Goal: Transaction & Acquisition: Purchase product/service

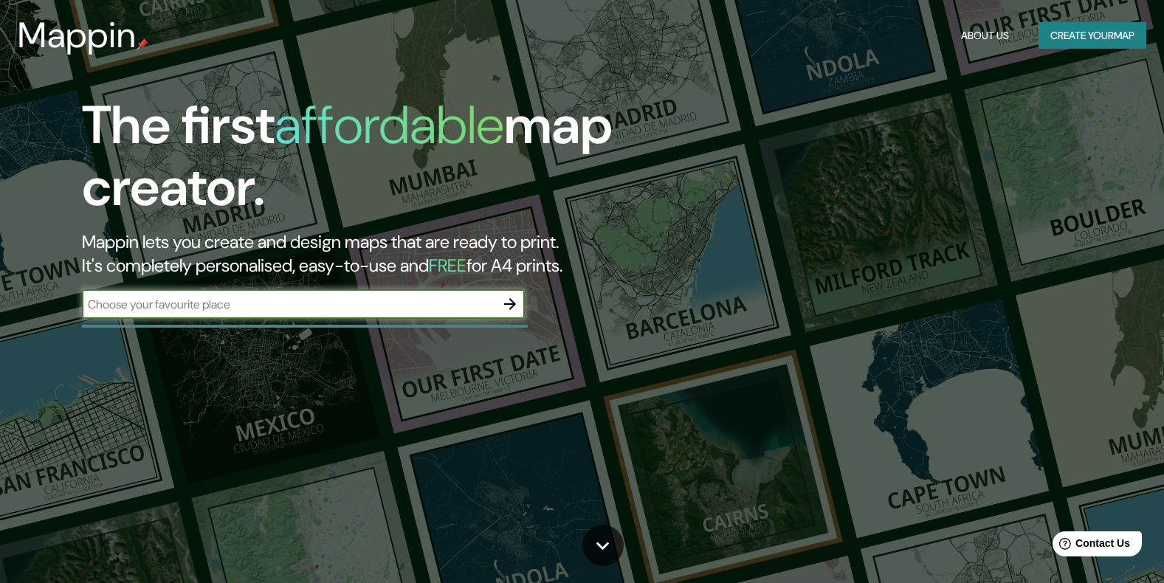
click at [390, 317] on div "​" at bounding box center [303, 304] width 443 height 30
click at [383, 303] on input "text" at bounding box center [288, 304] width 413 height 17
type input "la plata"
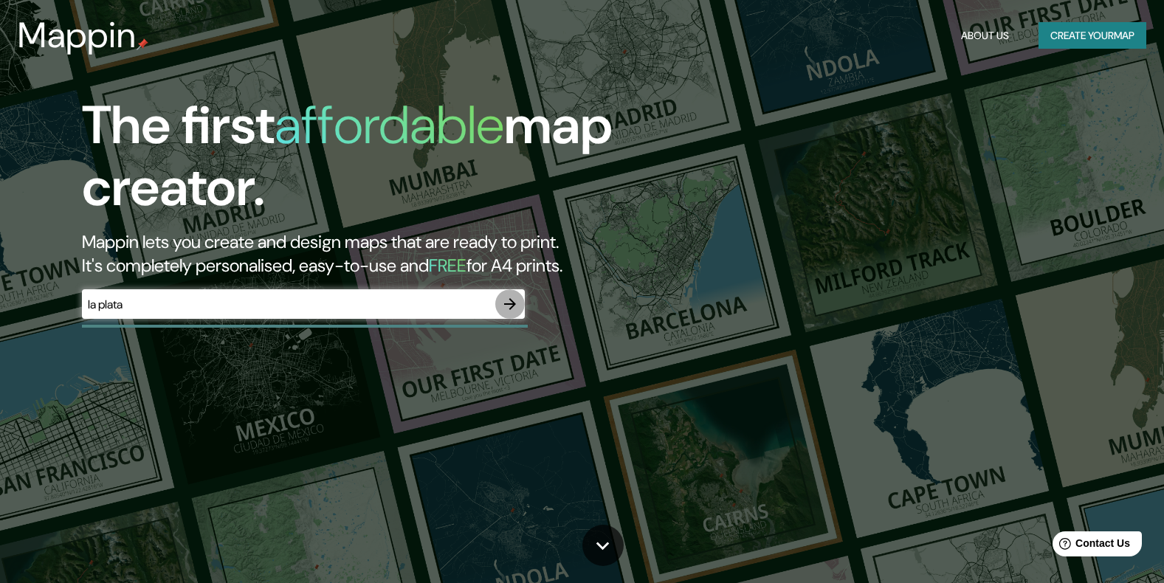
click at [500, 297] on button "button" at bounding box center [510, 304] width 30 height 30
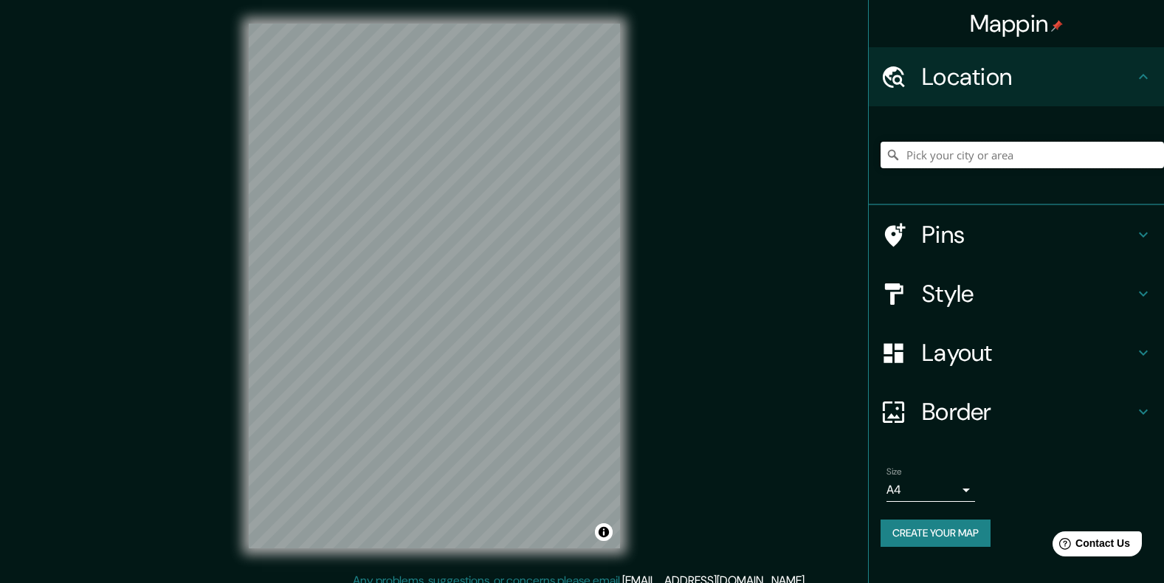
click at [963, 156] on input "Pick your city or area" at bounding box center [1022, 155] width 283 height 27
type input "[GEOGRAPHIC_DATA], [GEOGRAPHIC_DATA], [GEOGRAPHIC_DATA]"
drag, startPoint x: 241, startPoint y: 328, endPoint x: 773, endPoint y: 534, distance: 571.0
click at [773, 534] on div "Mappin Location [GEOGRAPHIC_DATA], [GEOGRAPHIC_DATA], [GEOGRAPHIC_DATA] [GEOGRA…" at bounding box center [582, 298] width 1164 height 596
click at [946, 528] on button "Create your map" at bounding box center [936, 533] width 110 height 27
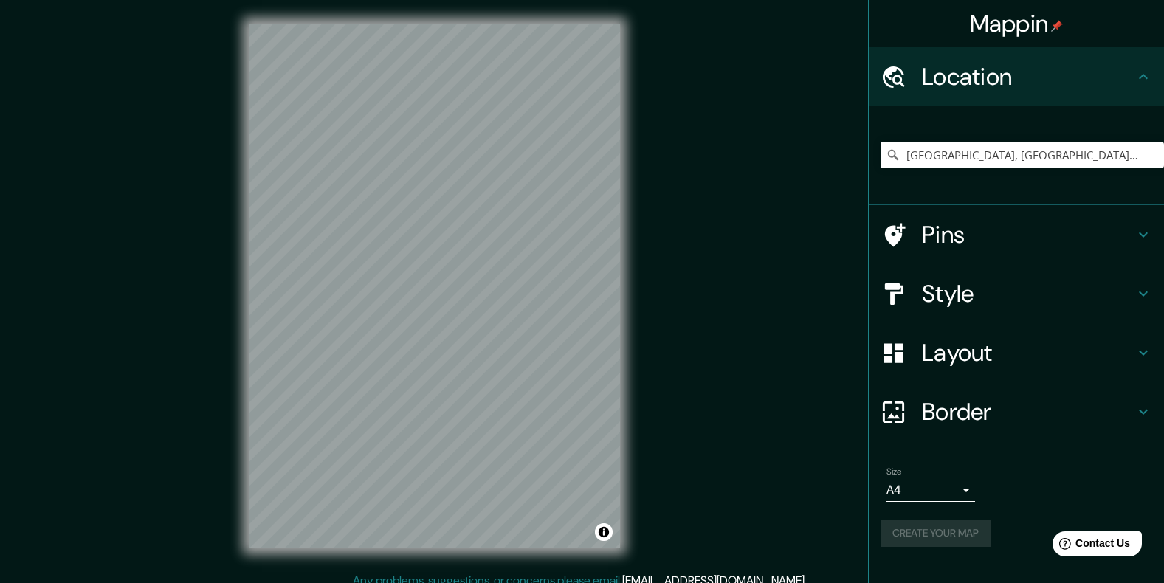
click at [1014, 404] on h4 "Border" at bounding box center [1028, 412] width 213 height 30
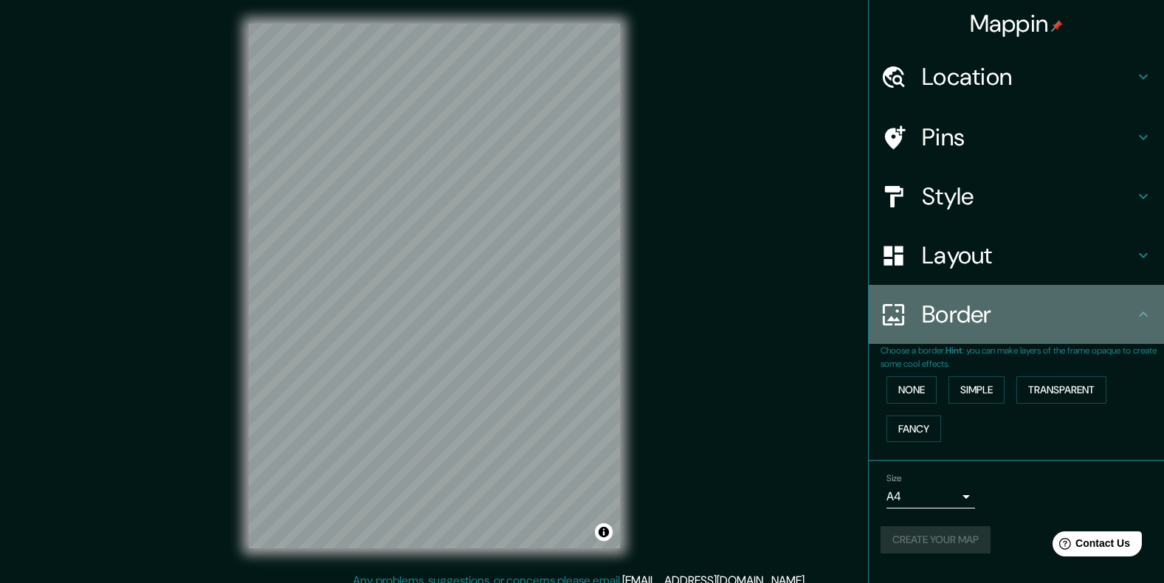
click at [1011, 326] on h4 "Border" at bounding box center [1028, 315] width 213 height 30
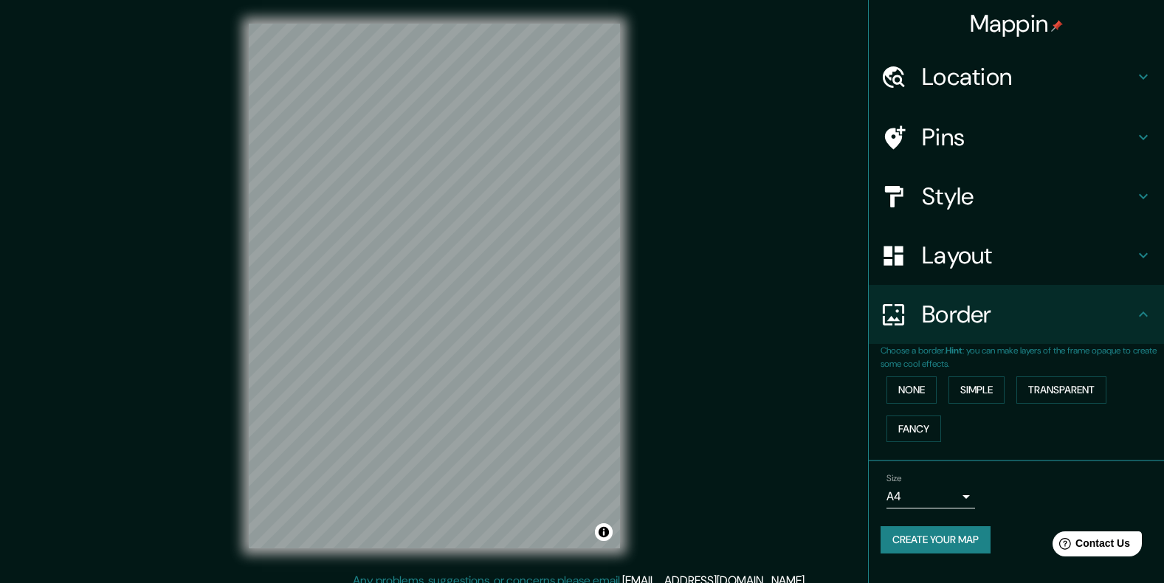
click at [773, 489] on div "Mappin Location [GEOGRAPHIC_DATA], [GEOGRAPHIC_DATA], [GEOGRAPHIC_DATA] [GEOGRA…" at bounding box center [582, 298] width 1164 height 596
click at [935, 545] on button "Create your map" at bounding box center [936, 539] width 110 height 27
click at [935, 529] on div "Create your map" at bounding box center [1017, 539] width 272 height 27
click at [1130, 76] on h4 "Location" at bounding box center [1028, 77] width 213 height 30
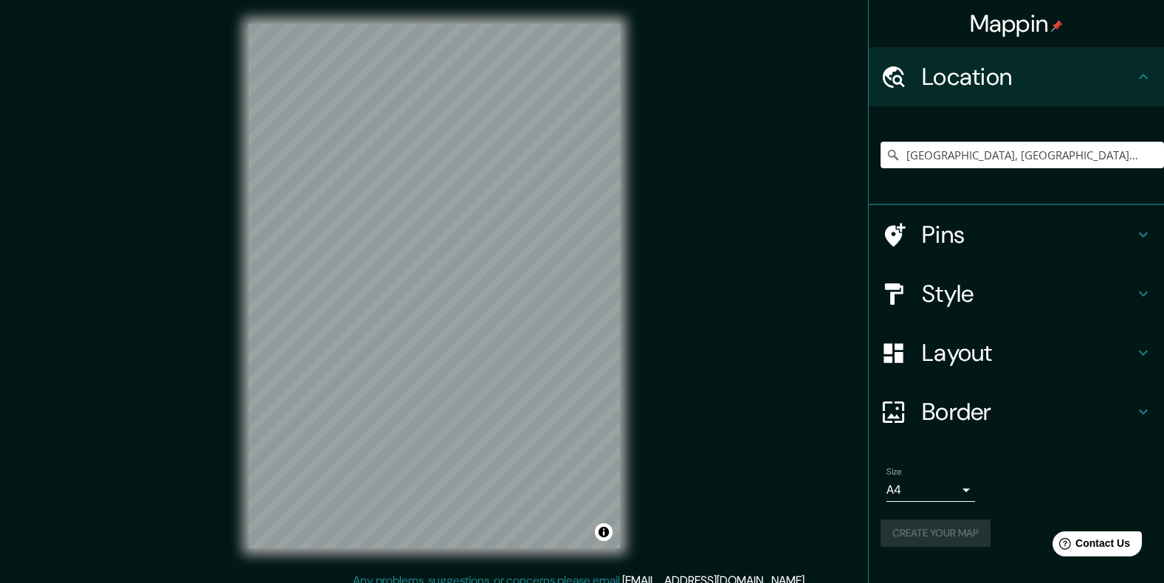
click at [1130, 76] on h4 "Location" at bounding box center [1028, 77] width 213 height 30
drag, startPoint x: 629, startPoint y: 241, endPoint x: 518, endPoint y: 285, distance: 119.0
click at [518, 285] on div at bounding box center [523, 288] width 12 height 12
click at [503, 440] on div at bounding box center [503, 435] width 12 height 12
click at [509, 440] on div at bounding box center [511, 436] width 12 height 12
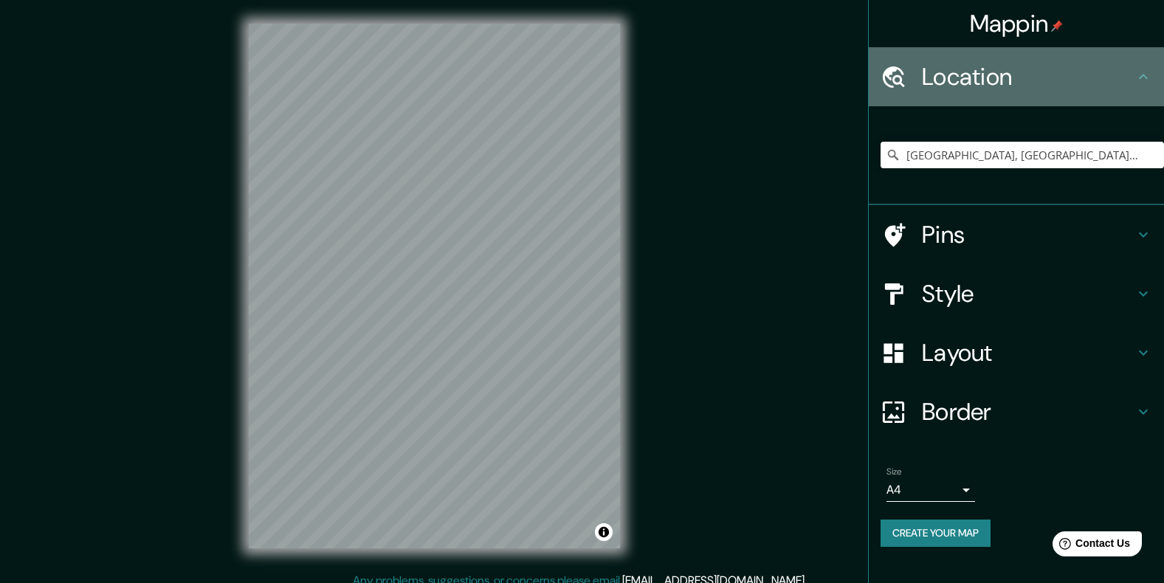
click at [1104, 58] on div "Location" at bounding box center [1016, 76] width 295 height 59
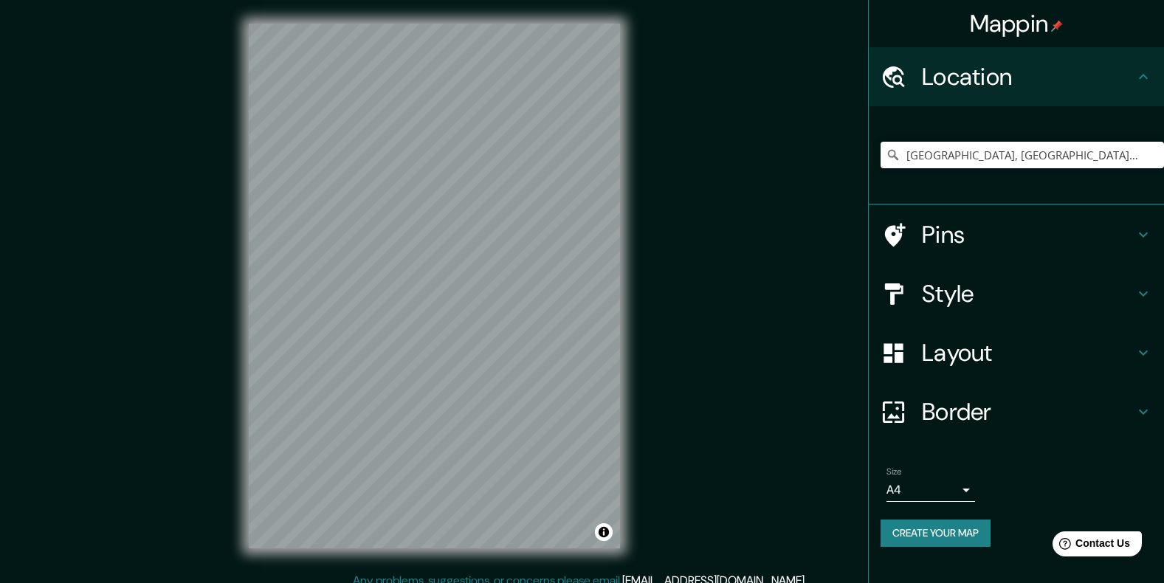
click at [997, 32] on h4 "Mappin" at bounding box center [1017, 24] width 94 height 30
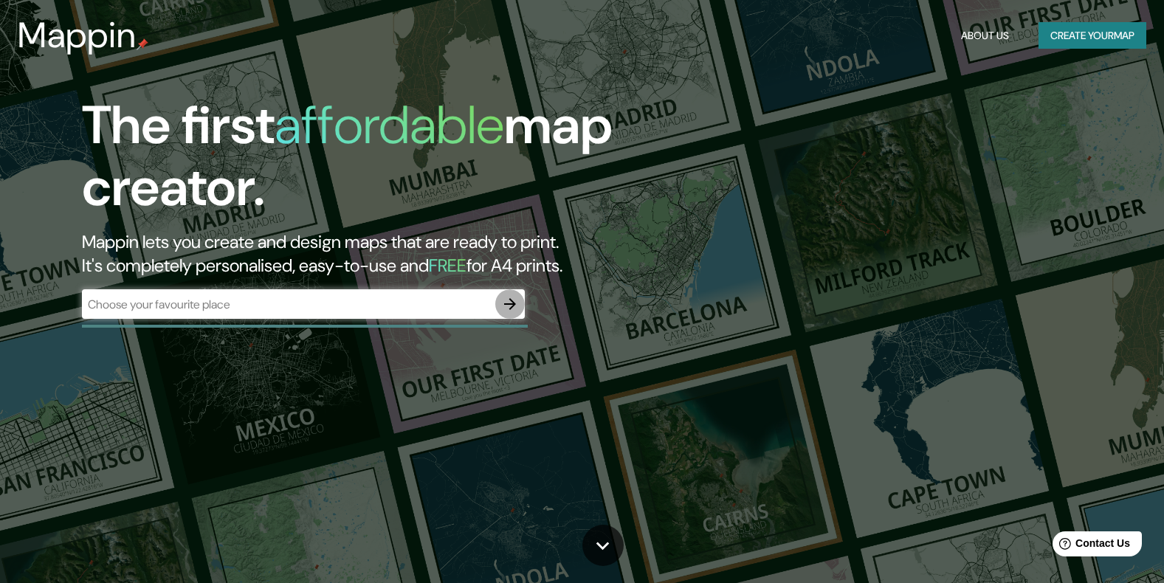
click at [506, 303] on icon "button" at bounding box center [510, 304] width 18 height 18
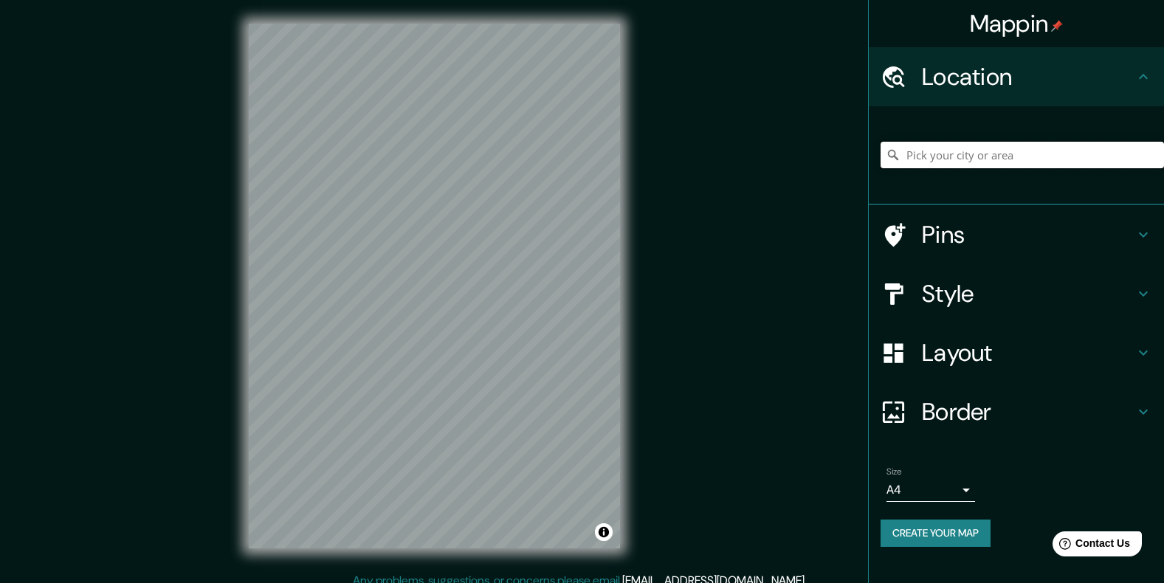
click at [992, 163] on input "Pick your city or area" at bounding box center [1022, 155] width 283 height 27
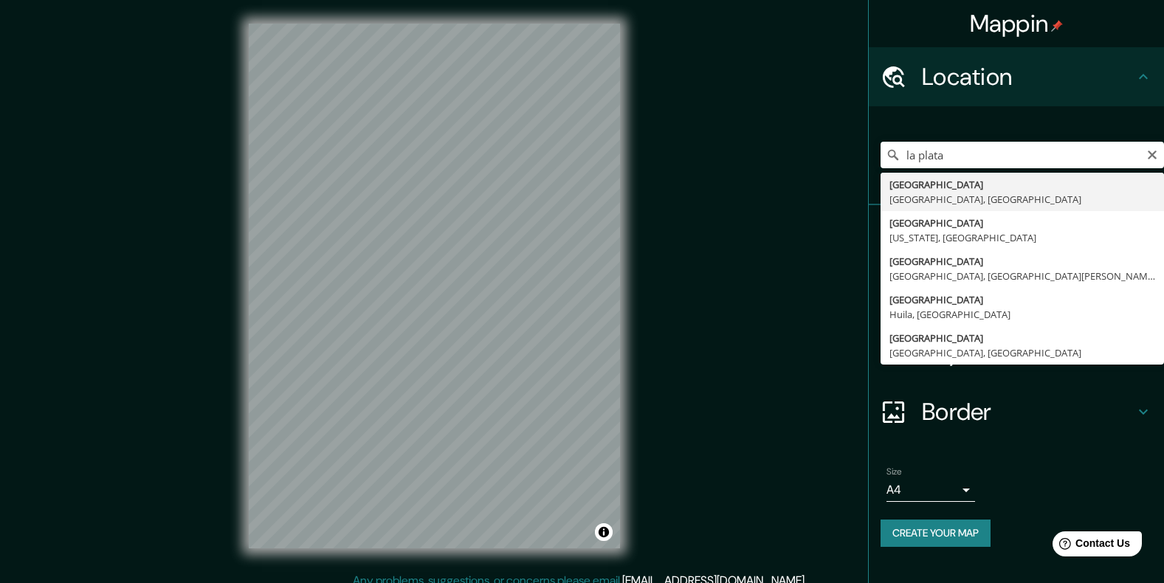
type input "[GEOGRAPHIC_DATA], [GEOGRAPHIC_DATA], [GEOGRAPHIC_DATA]"
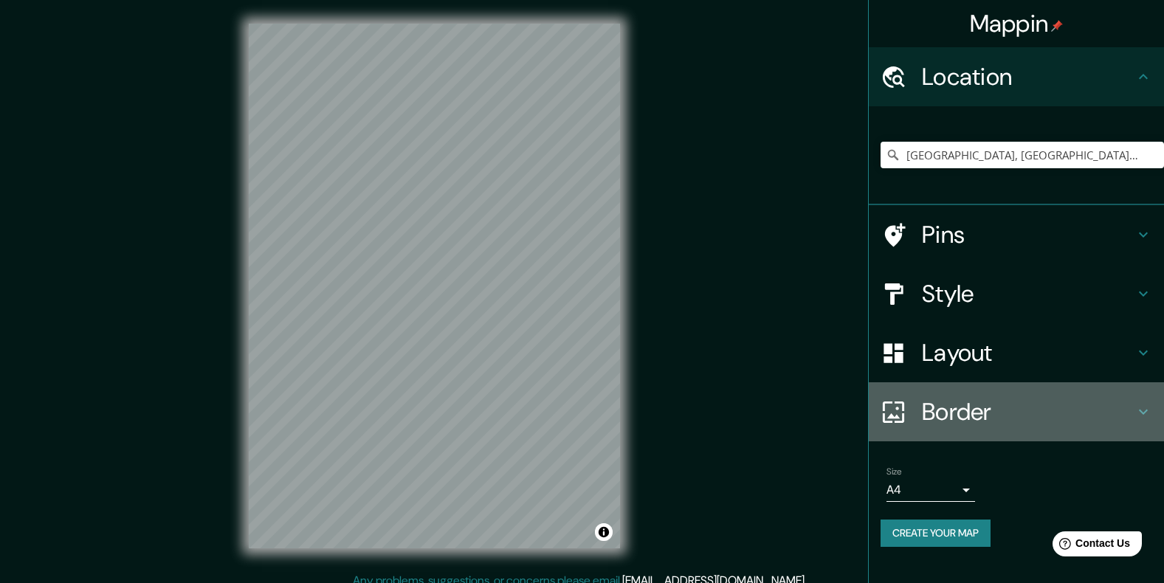
click at [979, 411] on h4 "Border" at bounding box center [1028, 412] width 213 height 30
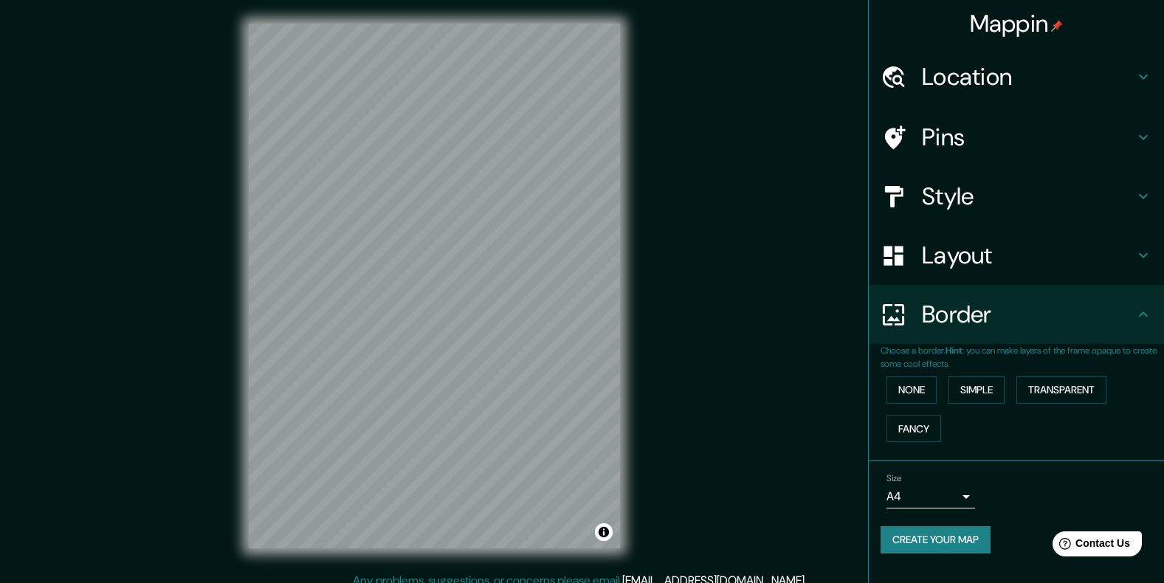
click at [1010, 317] on h4 "Border" at bounding box center [1028, 315] width 213 height 30
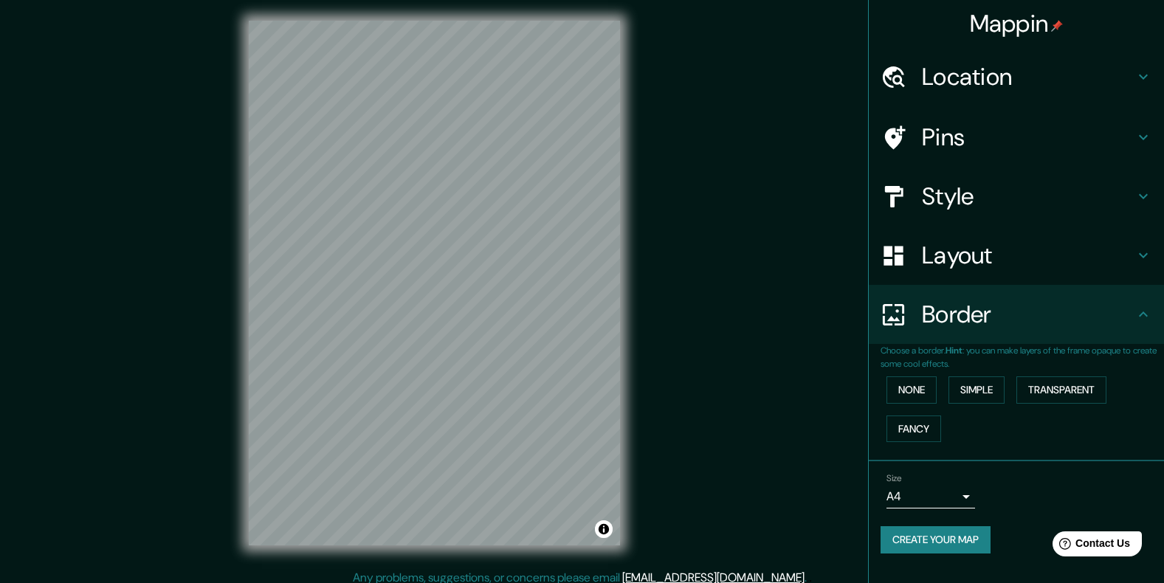
scroll to position [13, 0]
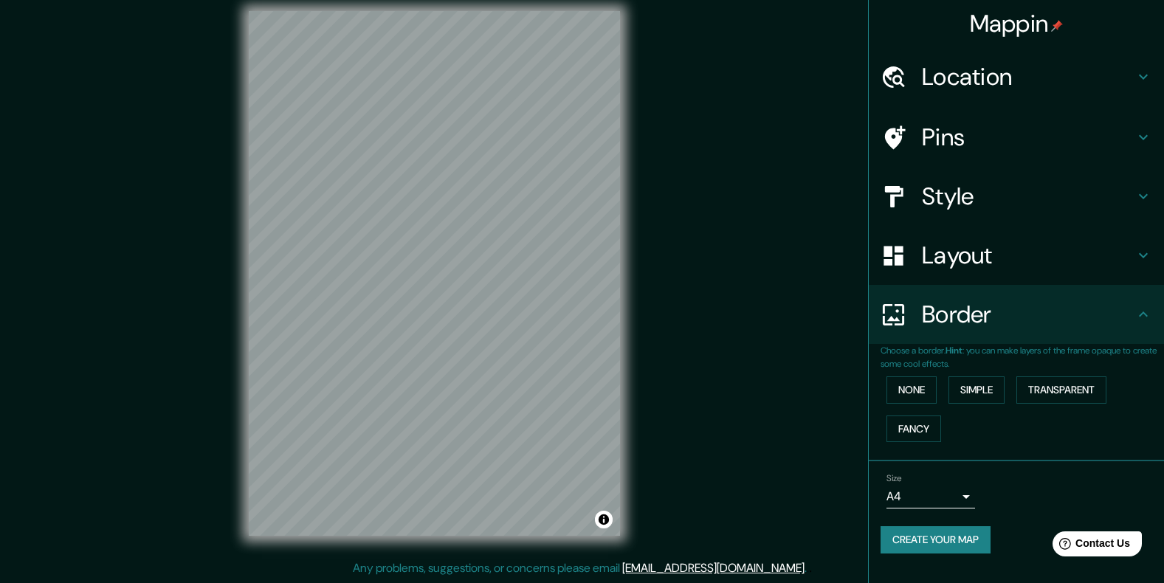
click at [948, 540] on button "Create your map" at bounding box center [936, 539] width 110 height 27
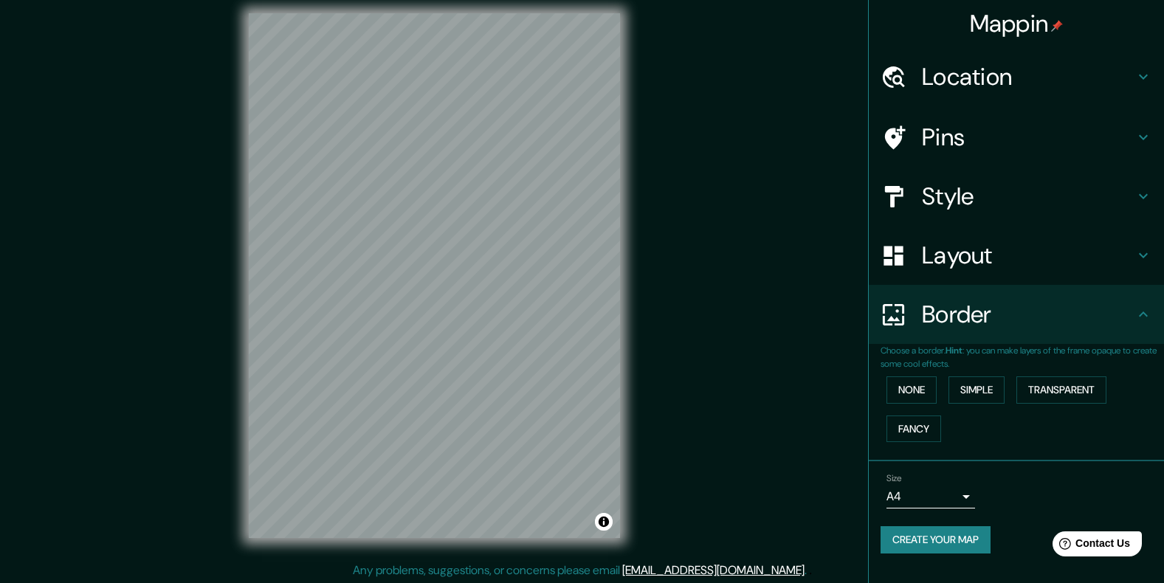
scroll to position [9, 0]
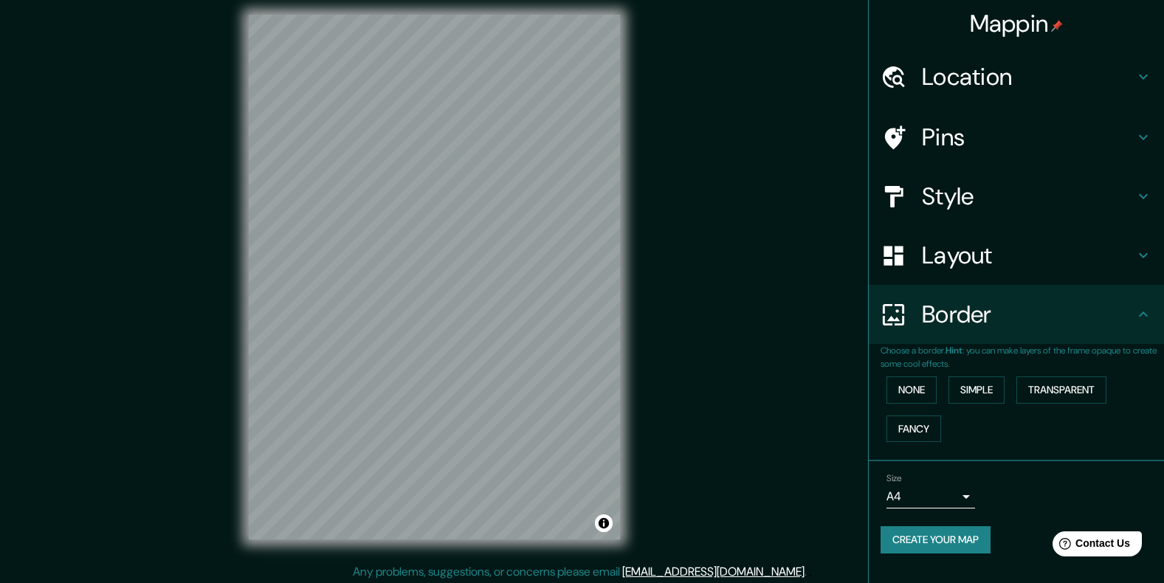
click at [959, 192] on h4 "Style" at bounding box center [1028, 197] width 213 height 30
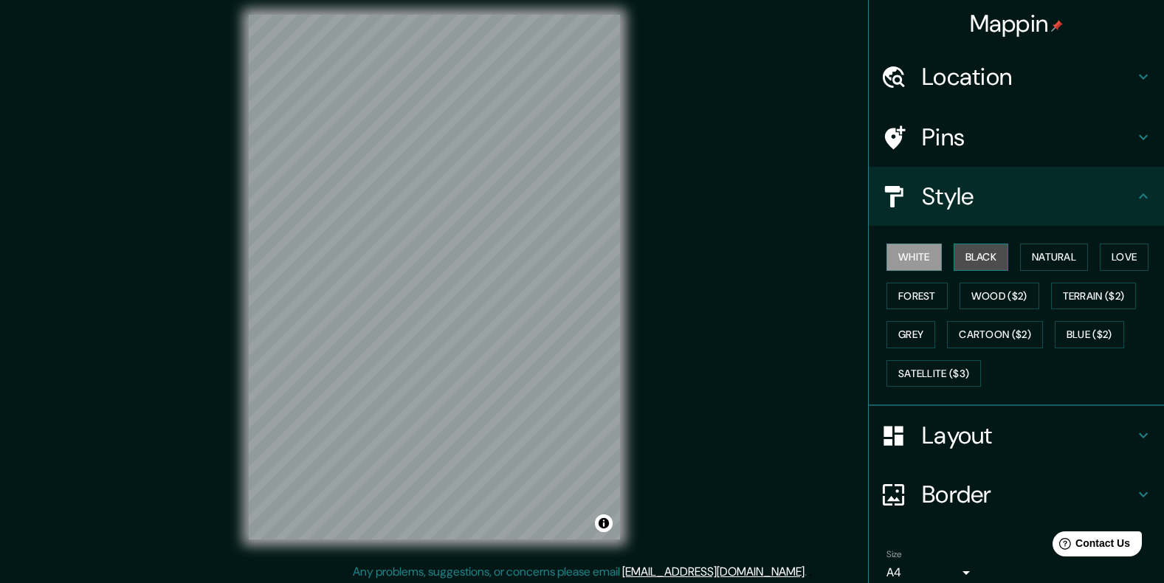
click at [968, 263] on button "Black" at bounding box center [981, 257] width 55 height 27
click at [903, 323] on button "Grey" at bounding box center [910, 334] width 49 height 27
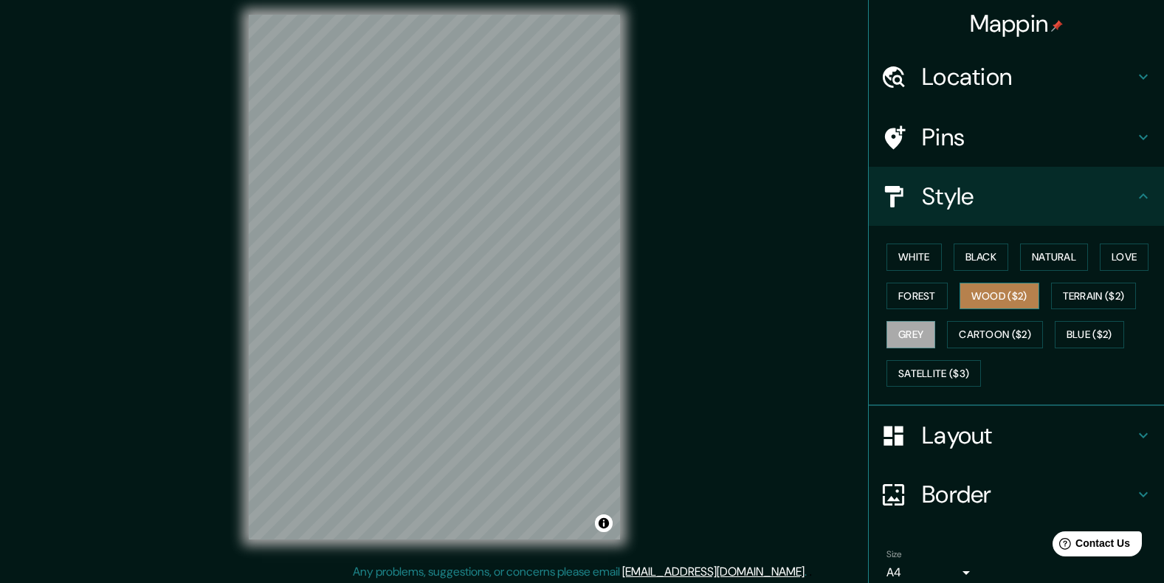
click at [988, 297] on button "Wood ($2)" at bounding box center [999, 296] width 80 height 27
click at [964, 258] on button "Black" at bounding box center [981, 257] width 55 height 27
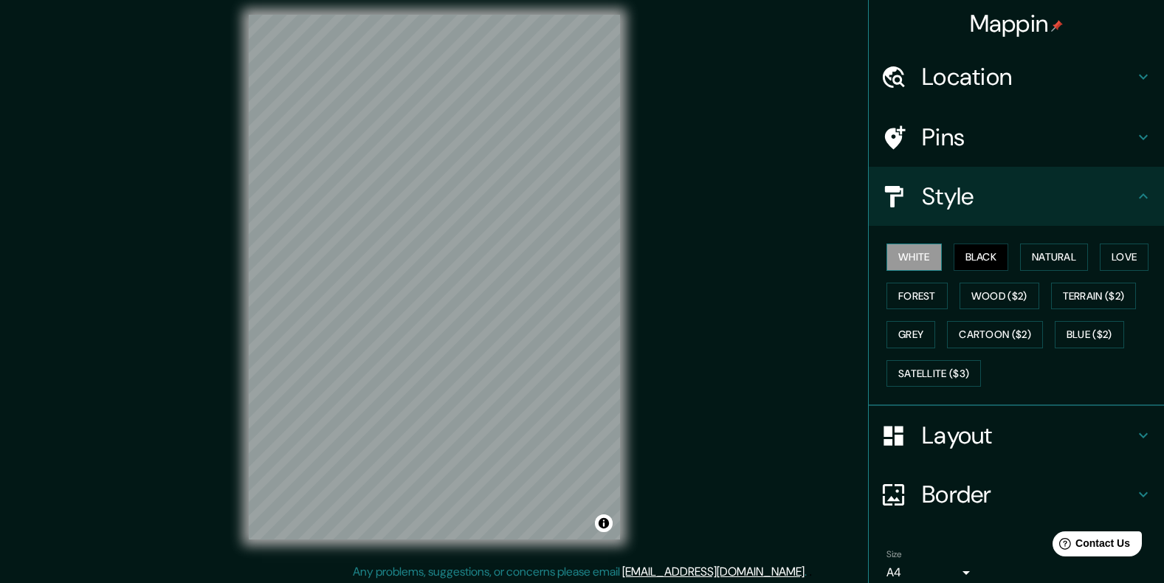
click at [886, 256] on button "White" at bounding box center [913, 257] width 55 height 27
click at [976, 256] on button "Black" at bounding box center [981, 257] width 55 height 27
click at [1045, 256] on button "Natural" at bounding box center [1054, 257] width 68 height 27
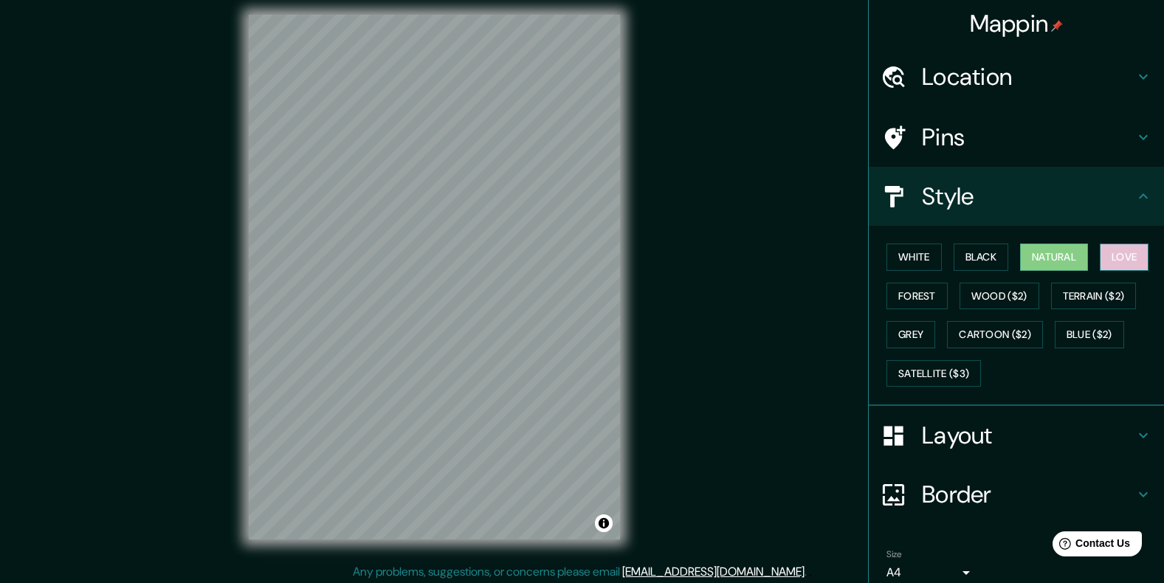
click at [1112, 258] on button "Love" at bounding box center [1124, 257] width 49 height 27
click at [1088, 281] on div "White Black Natural Love Forest Wood ($2) Terrain ($2) Grey Cartoon ($2) Blue (…" at bounding box center [1022, 315] width 283 height 155
click at [1069, 293] on button "Terrain ($2)" at bounding box center [1094, 296] width 86 height 27
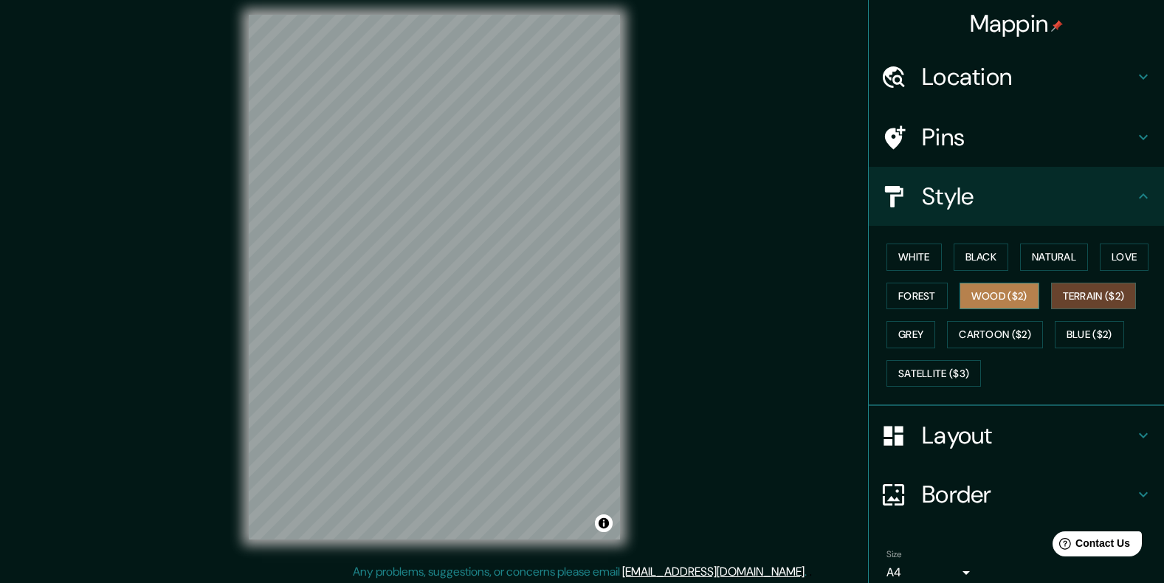
click at [996, 296] on button "Wood ($2)" at bounding box center [999, 296] width 80 height 27
click at [937, 300] on button "Forest" at bounding box center [916, 296] width 61 height 27
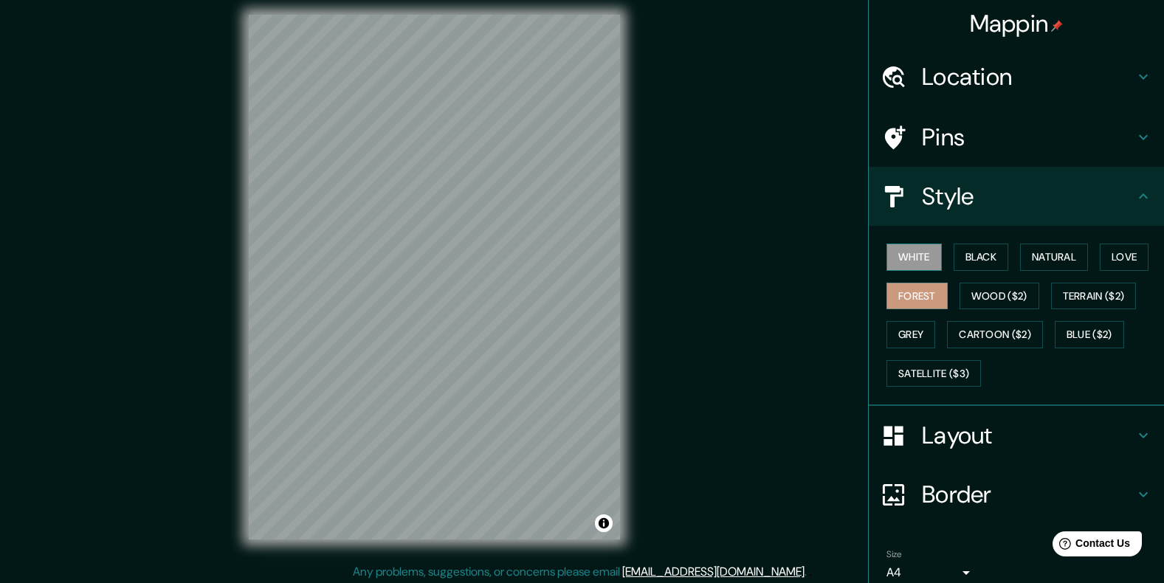
click at [917, 265] on button "White" at bounding box center [913, 257] width 55 height 27
click at [965, 261] on button "Black" at bounding box center [981, 257] width 55 height 27
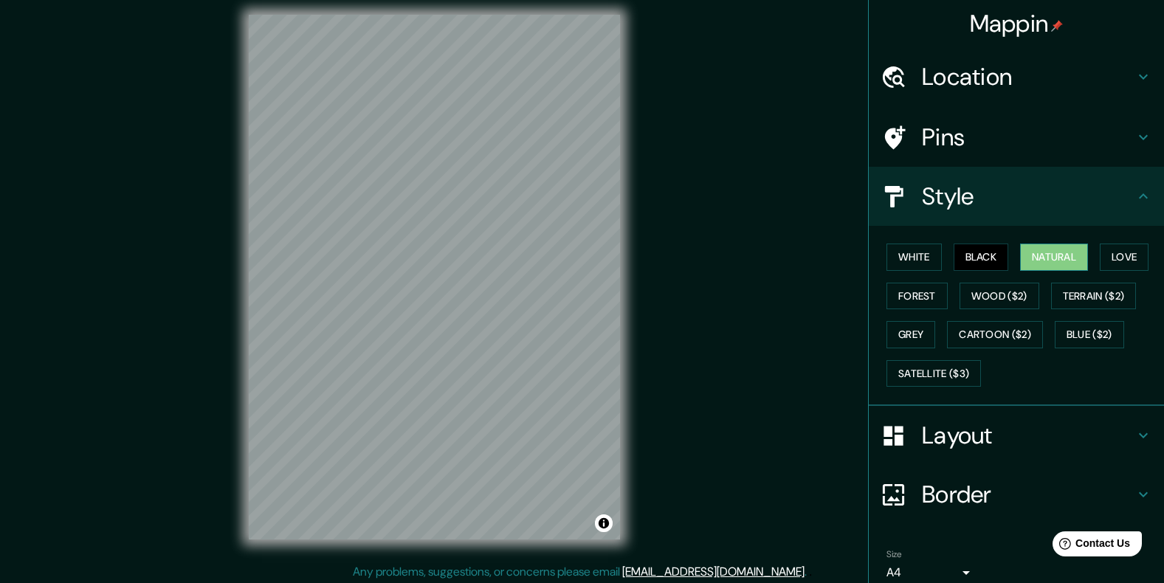
click at [1041, 261] on button "Natural" at bounding box center [1054, 257] width 68 height 27
click at [1119, 261] on button "Love" at bounding box center [1124, 257] width 49 height 27
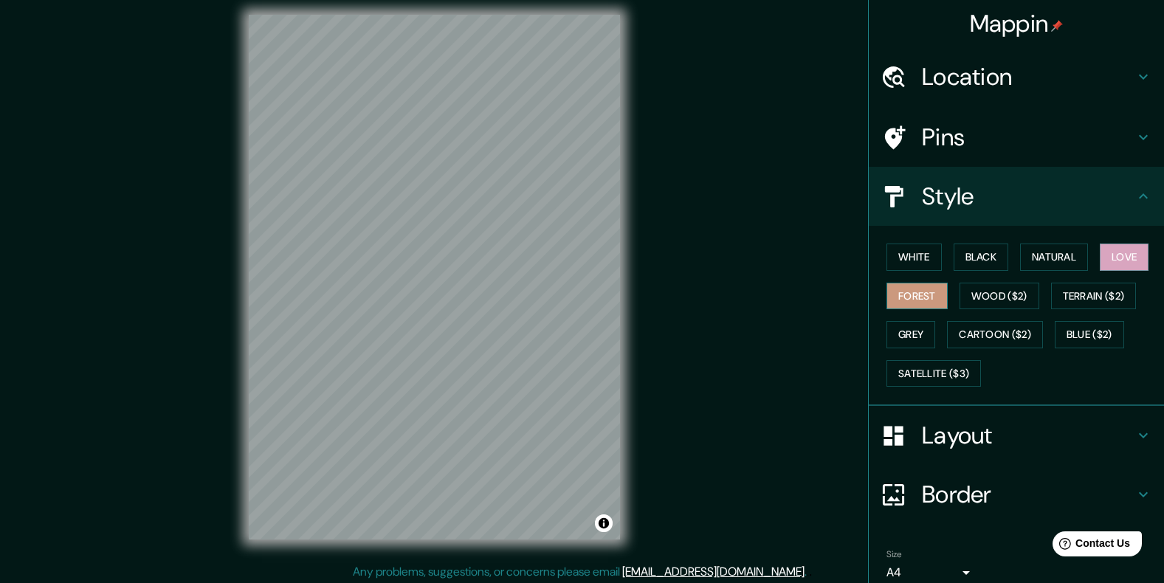
drag, startPoint x: 985, startPoint y: 300, endPoint x: 937, endPoint y: 300, distance: 48.7
click at [985, 300] on button "Wood ($2)" at bounding box center [999, 296] width 80 height 27
click at [917, 300] on button "Forest" at bounding box center [916, 296] width 61 height 27
click at [902, 326] on button "Grey" at bounding box center [910, 334] width 49 height 27
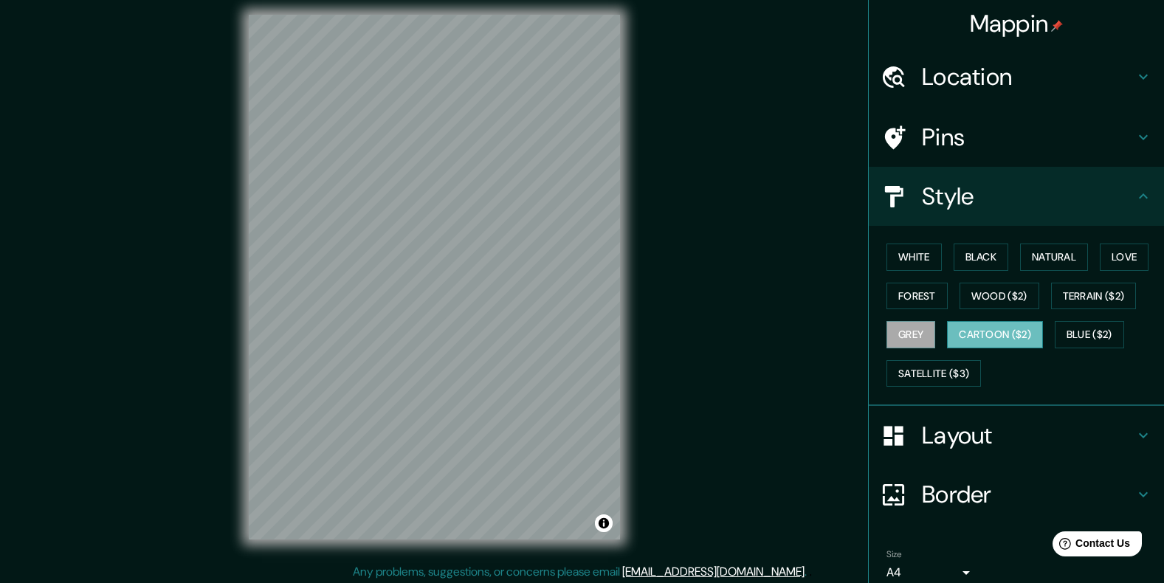
click at [969, 322] on button "Cartoon ($2)" at bounding box center [995, 334] width 96 height 27
click at [1061, 331] on button "Blue ($2)" at bounding box center [1089, 334] width 69 height 27
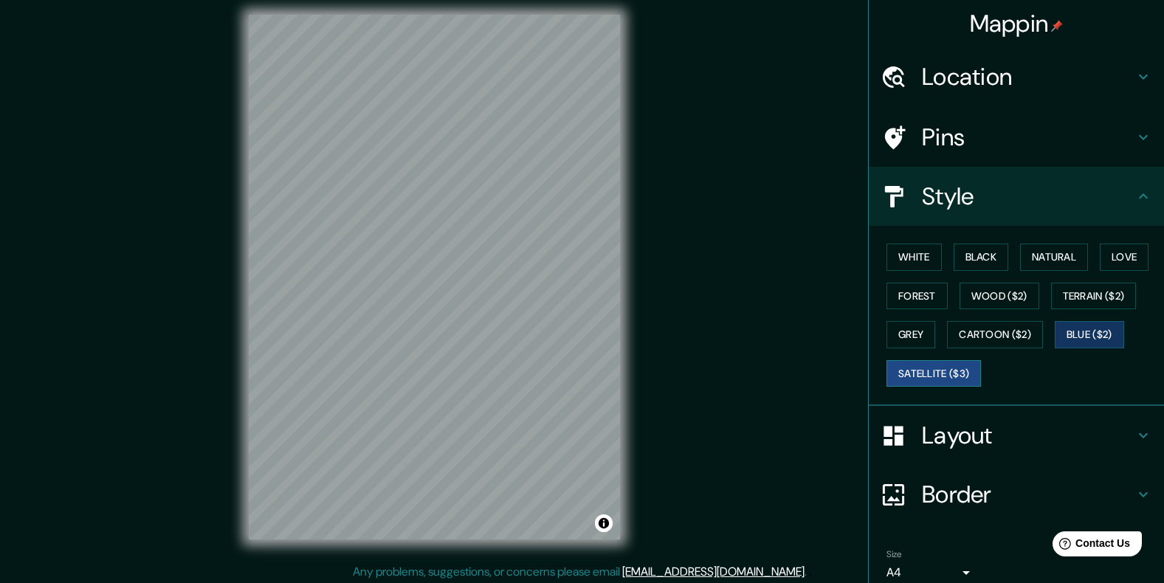
click at [931, 371] on button "Satellite ($3)" at bounding box center [933, 373] width 94 height 27
click at [906, 337] on button "Grey" at bounding box center [910, 334] width 49 height 27
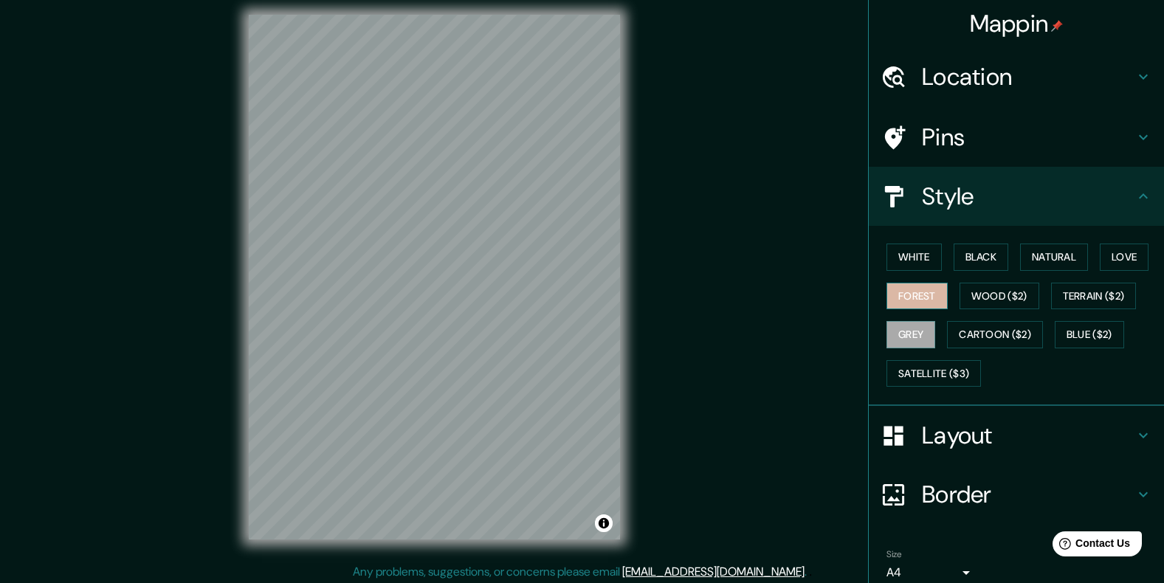
click at [895, 296] on button "Forest" at bounding box center [916, 296] width 61 height 27
click at [975, 294] on button "Wood ($2)" at bounding box center [999, 296] width 80 height 27
click at [973, 265] on button "Black" at bounding box center [981, 257] width 55 height 27
click at [911, 270] on button "White" at bounding box center [913, 257] width 55 height 27
click at [472, 309] on div at bounding box center [470, 304] width 12 height 12
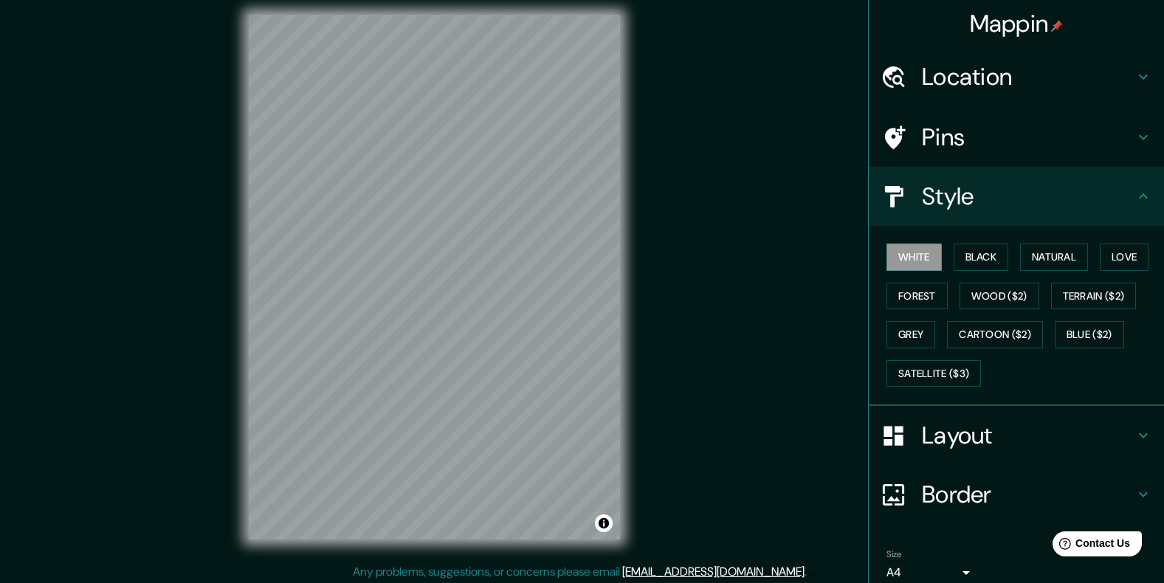
click at [965, 272] on div "White Black Natural Love Forest Wood ($2) Terrain ($2) Grey Cartoon ($2) Blue (…" at bounding box center [1022, 315] width 283 height 155
click at [973, 269] on button "Black" at bounding box center [981, 257] width 55 height 27
click at [1041, 261] on button "Natural" at bounding box center [1054, 257] width 68 height 27
click at [1106, 261] on button "Love" at bounding box center [1124, 257] width 49 height 27
click at [1048, 256] on button "Natural" at bounding box center [1054, 257] width 68 height 27
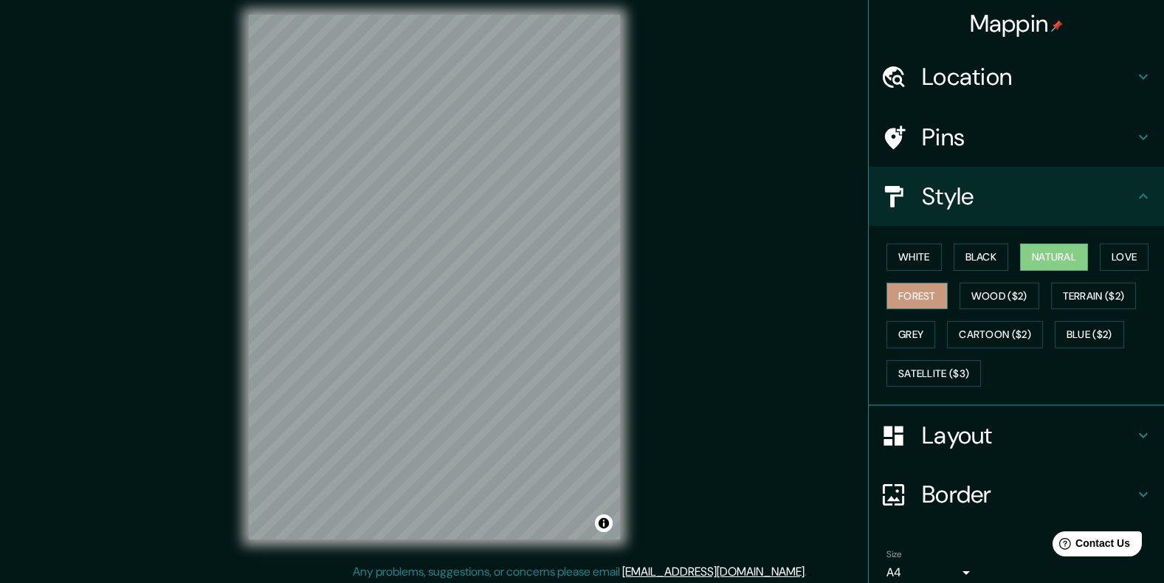
click at [917, 290] on button "Forest" at bounding box center [916, 296] width 61 height 27
click at [980, 293] on button "Wood ($2)" at bounding box center [999, 296] width 80 height 27
click at [896, 294] on button "Forest" at bounding box center [916, 296] width 61 height 27
click at [962, 298] on button "Wood ($2)" at bounding box center [999, 296] width 80 height 27
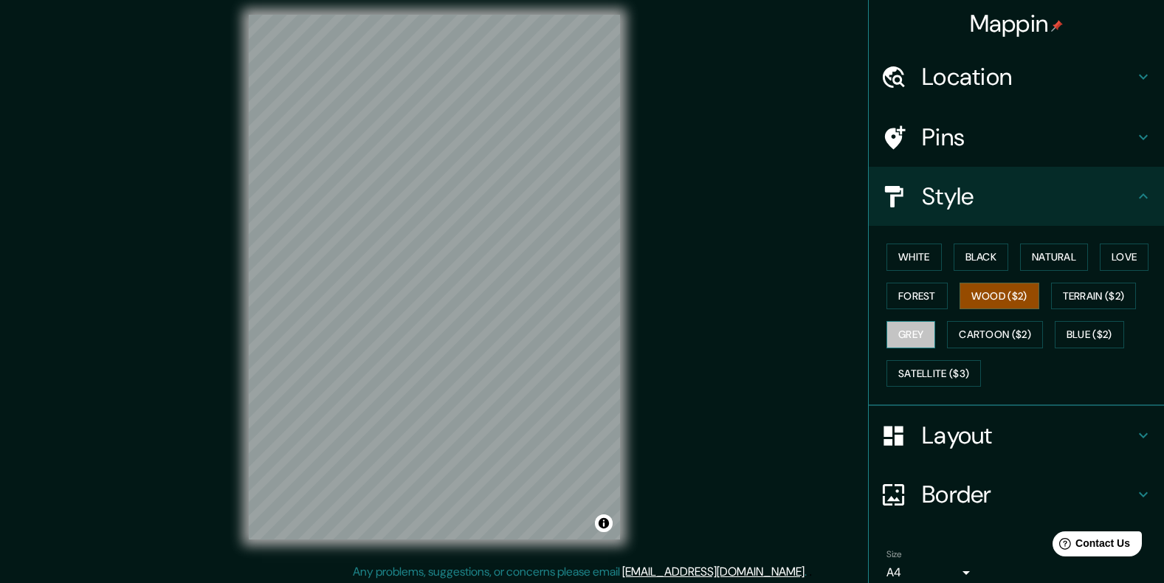
click at [892, 334] on button "Grey" at bounding box center [910, 334] width 49 height 27
click at [968, 334] on button "Cartoon ($2)" at bounding box center [995, 334] width 96 height 27
click at [900, 334] on button "Grey" at bounding box center [910, 334] width 49 height 27
click at [915, 295] on button "Forest" at bounding box center [916, 296] width 61 height 27
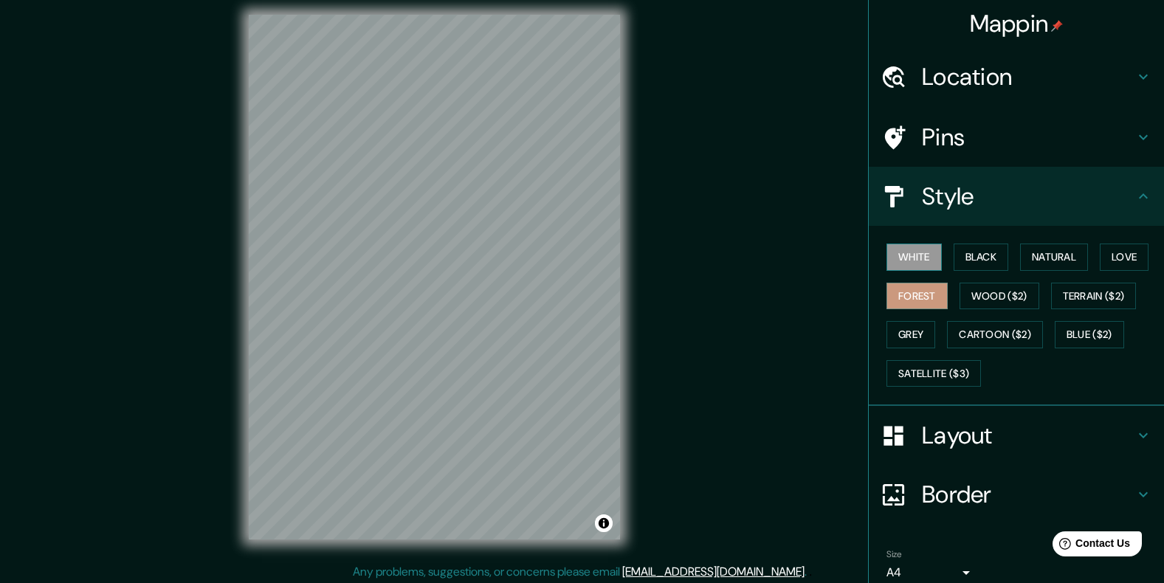
click at [903, 261] on button "White" at bounding box center [913, 257] width 55 height 27
click at [953, 368] on button "Satellite ($3)" at bounding box center [933, 373] width 94 height 27
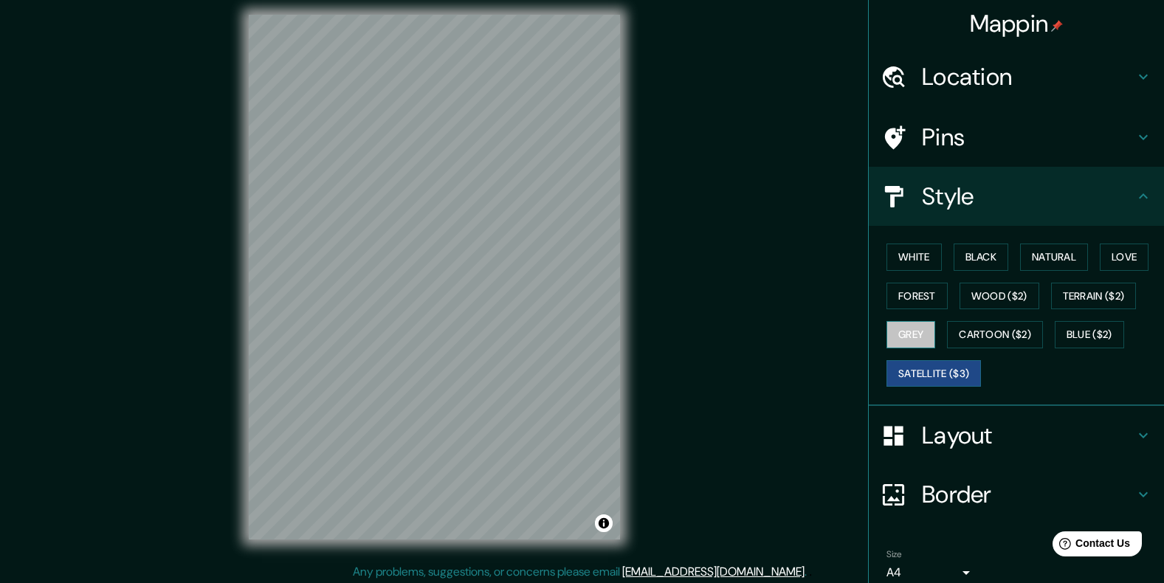
click at [913, 342] on button "Grey" at bounding box center [910, 334] width 49 height 27
click at [953, 325] on button "Cartoon ($2)" at bounding box center [995, 334] width 96 height 27
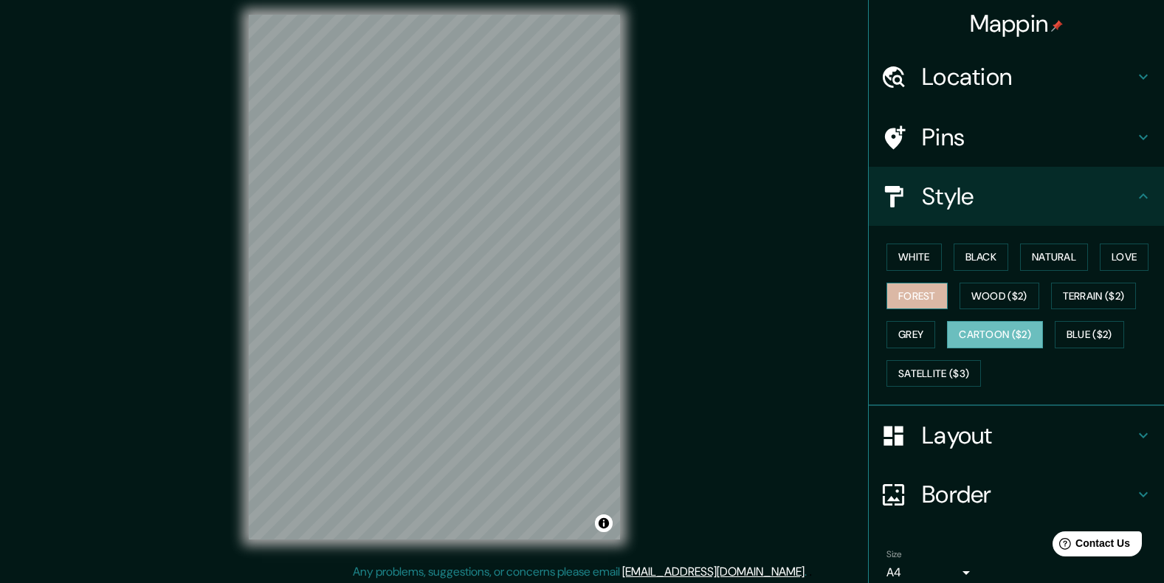
click at [924, 306] on button "Forest" at bounding box center [916, 296] width 61 height 27
click at [965, 257] on button "Black" at bounding box center [981, 257] width 55 height 27
click at [908, 272] on div "White Black Natural Love Forest Wood ($2) Terrain ($2) Grey Cartoon ($2) Blue (…" at bounding box center [1022, 315] width 283 height 155
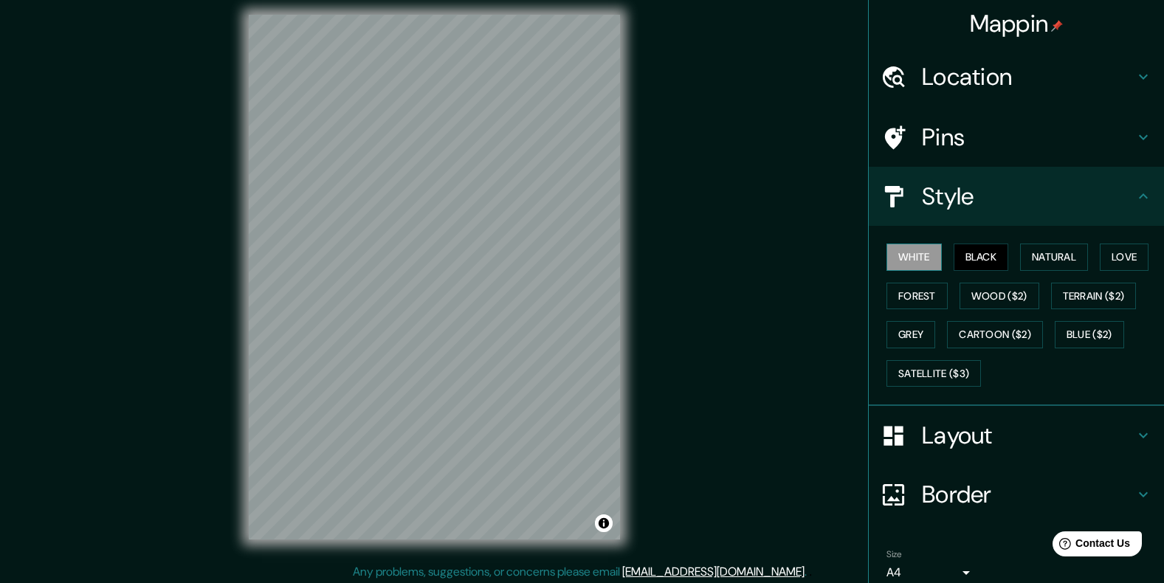
click at [904, 261] on button "White" at bounding box center [913, 257] width 55 height 27
click at [1020, 261] on button "Natural" at bounding box center [1054, 257] width 68 height 27
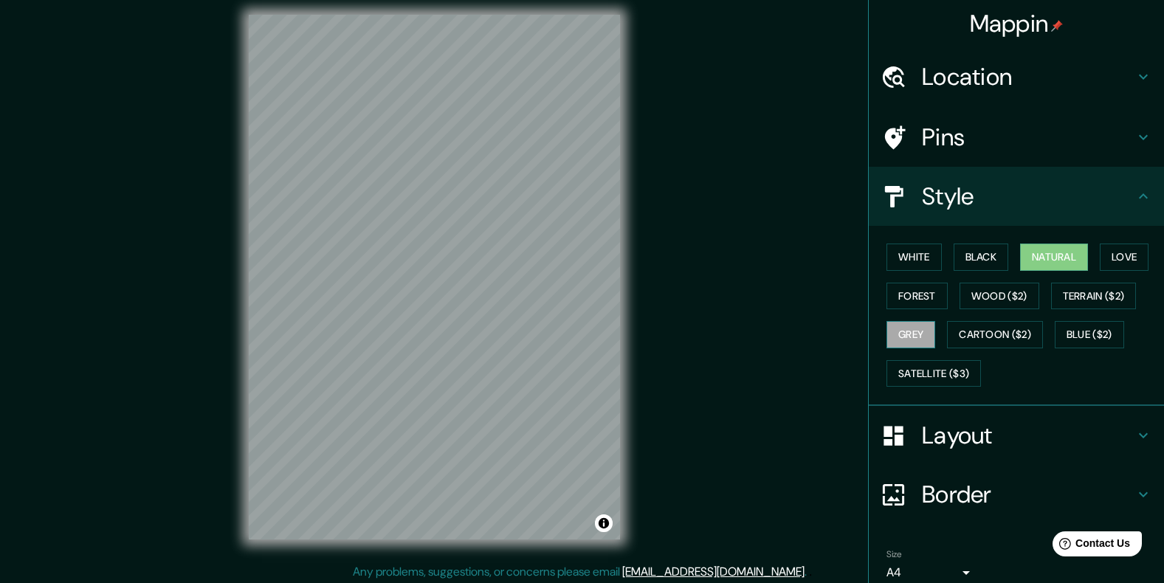
click at [887, 341] on button "Grey" at bounding box center [910, 334] width 49 height 27
click at [970, 261] on button "Black" at bounding box center [981, 257] width 55 height 27
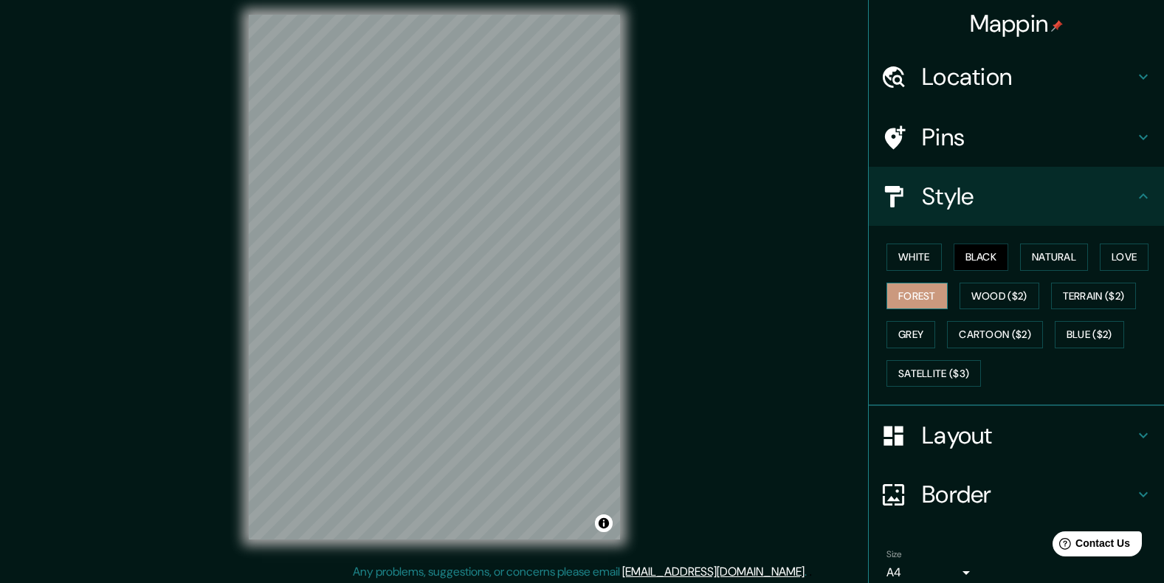
click at [900, 300] on button "Forest" at bounding box center [916, 296] width 61 height 27
click at [900, 331] on button "Grey" at bounding box center [910, 334] width 49 height 27
click at [982, 256] on button "Black" at bounding box center [981, 257] width 55 height 27
click at [913, 266] on button "White" at bounding box center [913, 257] width 55 height 27
click at [973, 255] on button "Black" at bounding box center [981, 257] width 55 height 27
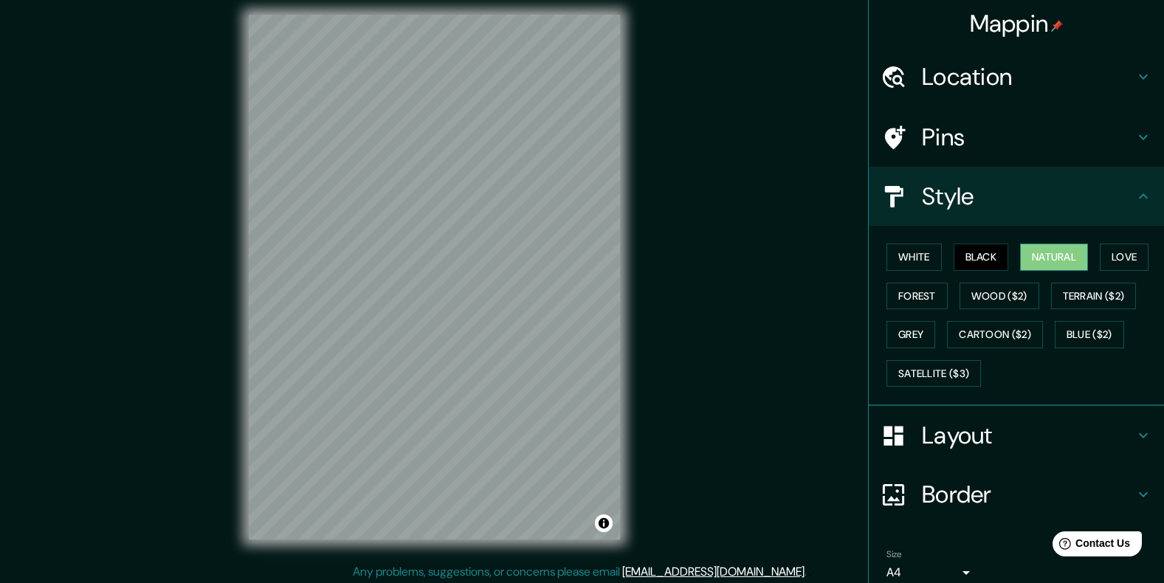
click at [1068, 257] on button "Natural" at bounding box center [1054, 257] width 68 height 27
click at [1117, 259] on button "Love" at bounding box center [1124, 257] width 49 height 27
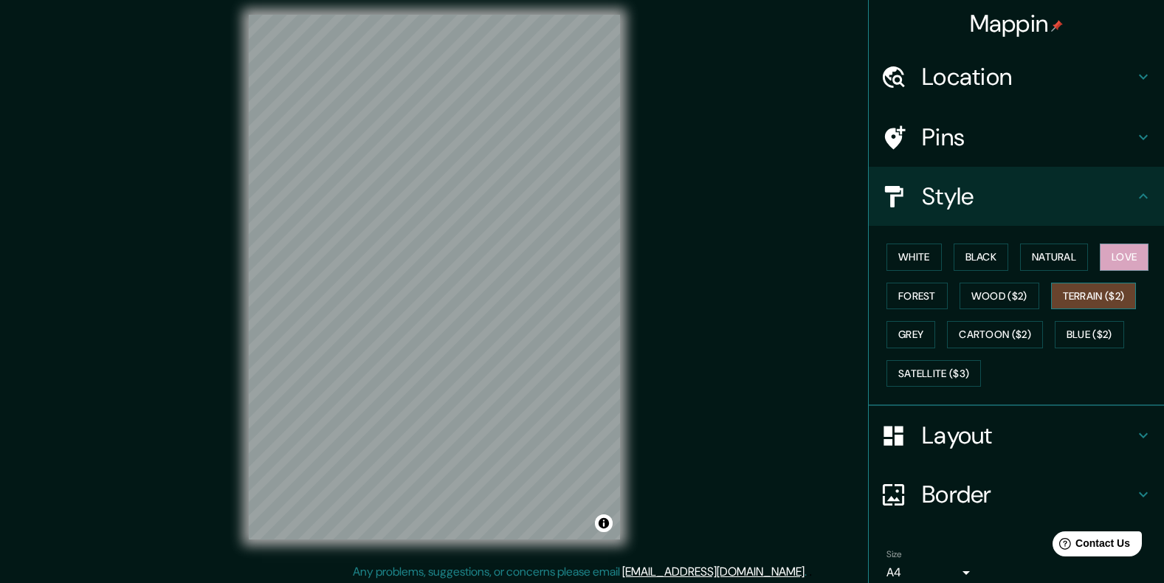
click at [1080, 283] on button "Terrain ($2)" at bounding box center [1094, 296] width 86 height 27
click at [971, 290] on button "Wood ($2)" at bounding box center [999, 296] width 80 height 27
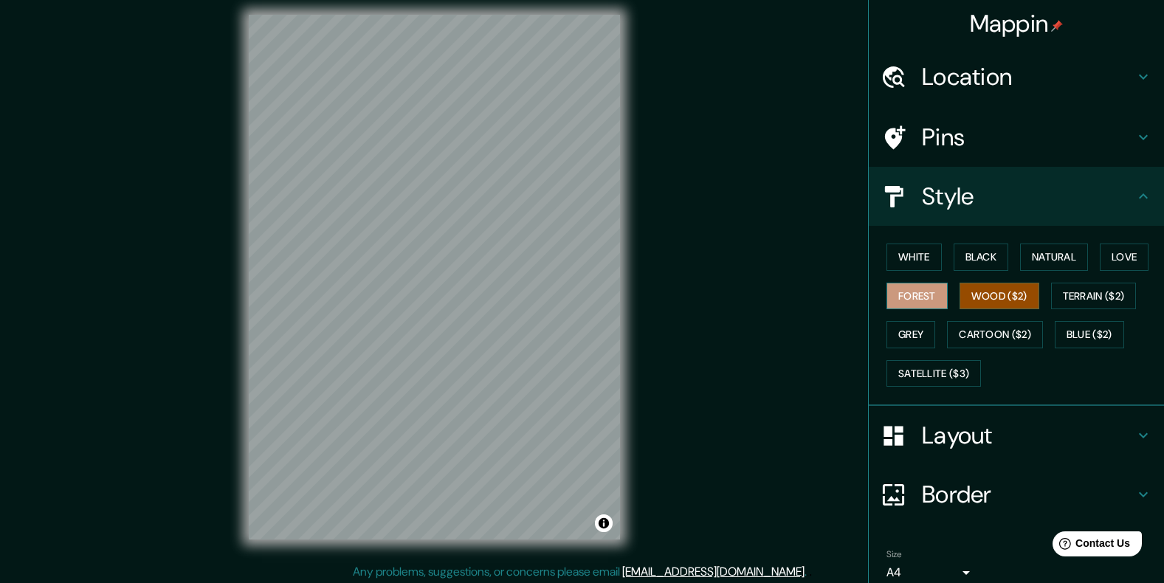
click at [901, 294] on button "Forest" at bounding box center [916, 296] width 61 height 27
click at [900, 320] on div "White Black Natural Love Forest Wood ($2) Terrain ($2) Grey Cartoon ($2) Blue (…" at bounding box center [1022, 315] width 283 height 155
click at [920, 332] on button "Grey" at bounding box center [910, 334] width 49 height 27
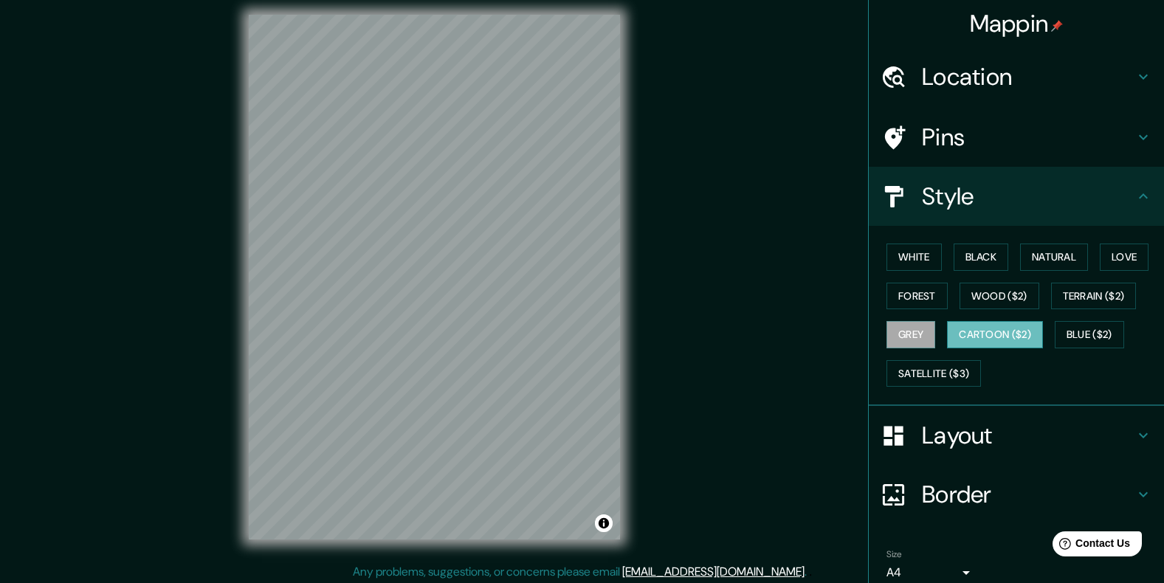
click at [959, 331] on button "Cartoon ($2)" at bounding box center [995, 334] width 96 height 27
click at [946, 359] on div "White Black Natural Love Forest Wood ($2) Terrain ($2) Grey Cartoon ($2) Blue (…" at bounding box center [1022, 315] width 283 height 155
click at [945, 361] on button "Satellite ($3)" at bounding box center [933, 373] width 94 height 27
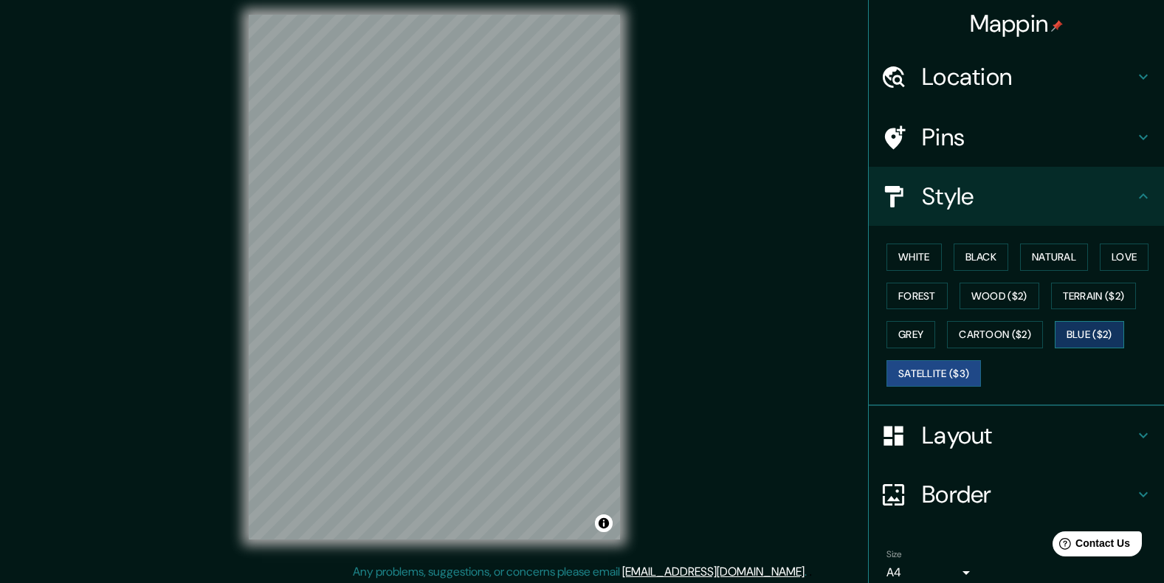
click at [1064, 336] on button "Blue ($2)" at bounding box center [1089, 334] width 69 height 27
click at [920, 259] on button "White" at bounding box center [913, 257] width 55 height 27
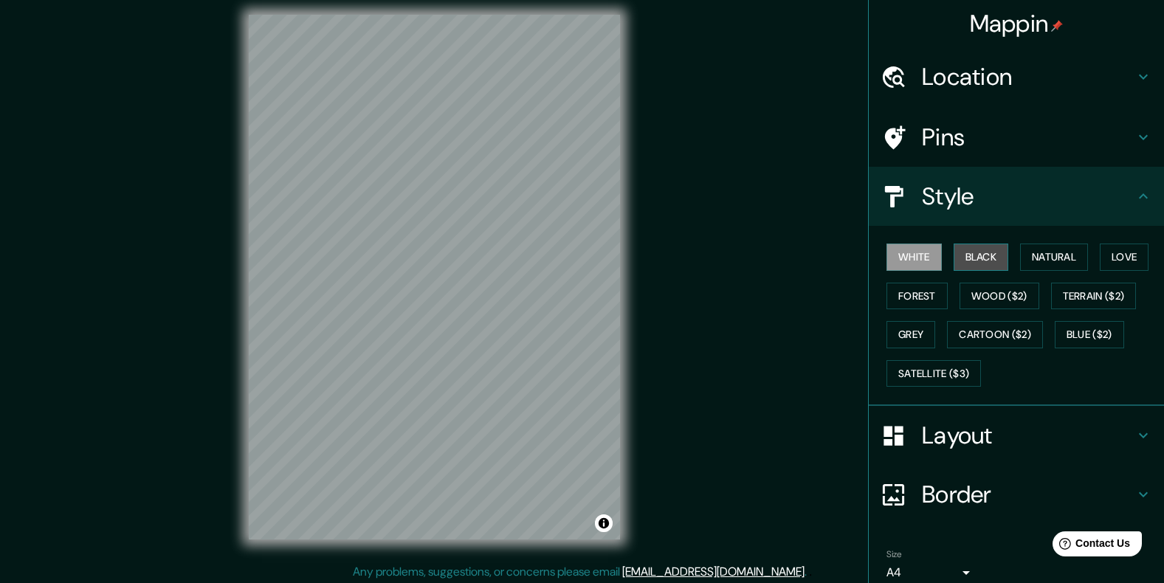
click at [954, 261] on button "Black" at bounding box center [981, 257] width 55 height 27
